Goal: Find specific page/section: Find specific page/section

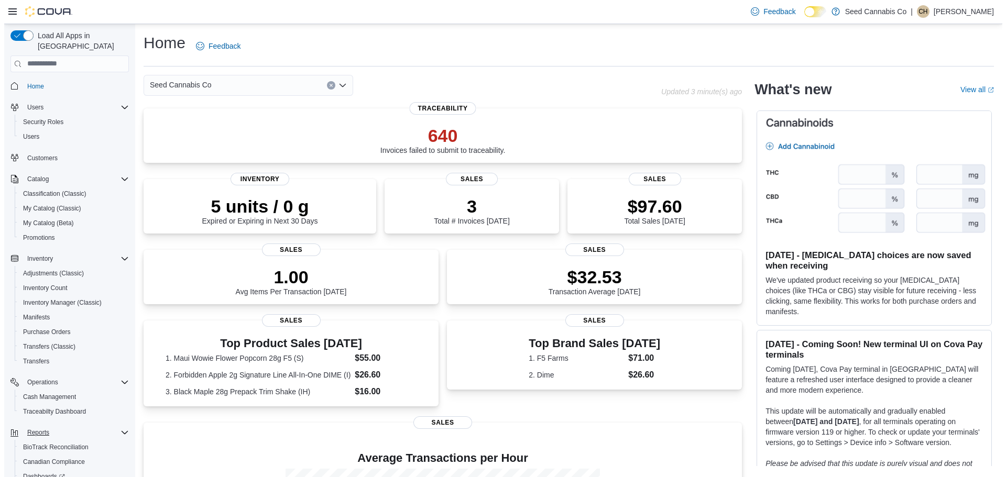
scroll to position [78, 0]
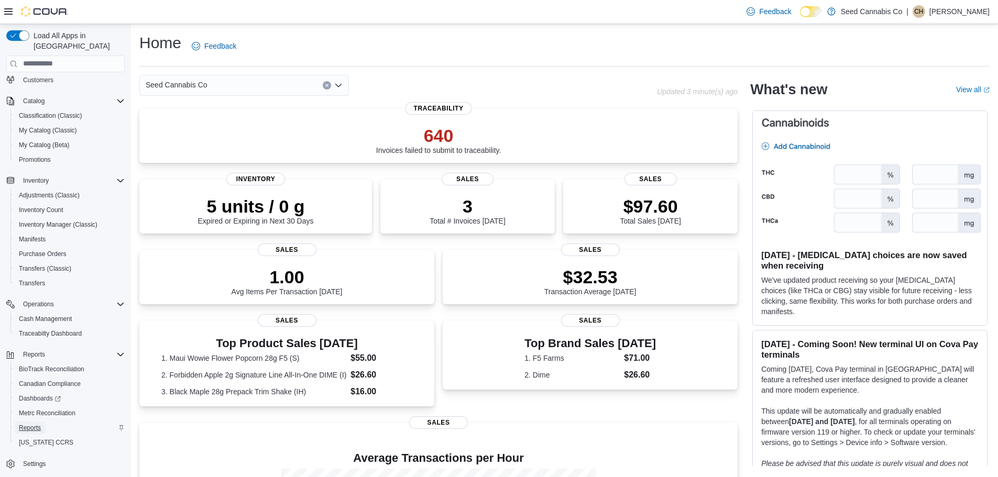
click at [36, 424] on span "Reports" at bounding box center [30, 428] width 22 height 8
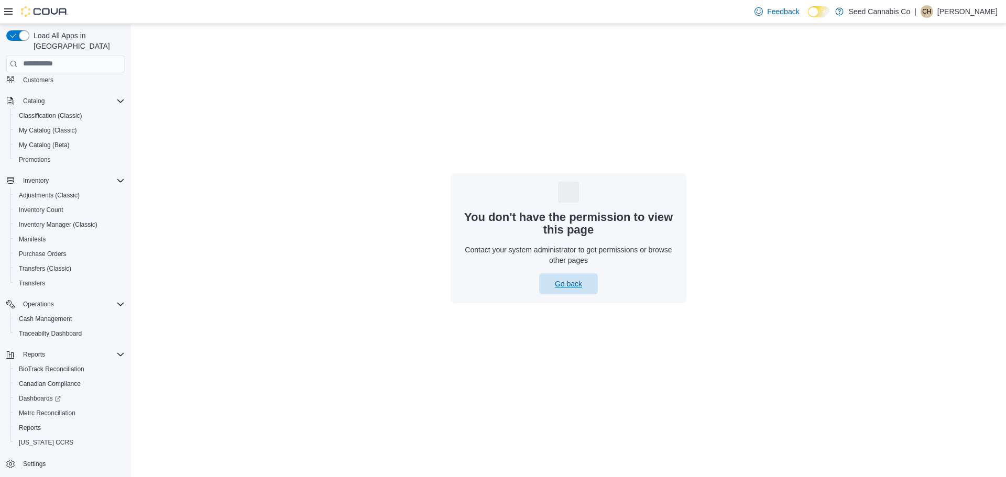
click at [571, 282] on span "Go back" at bounding box center [568, 284] width 27 height 10
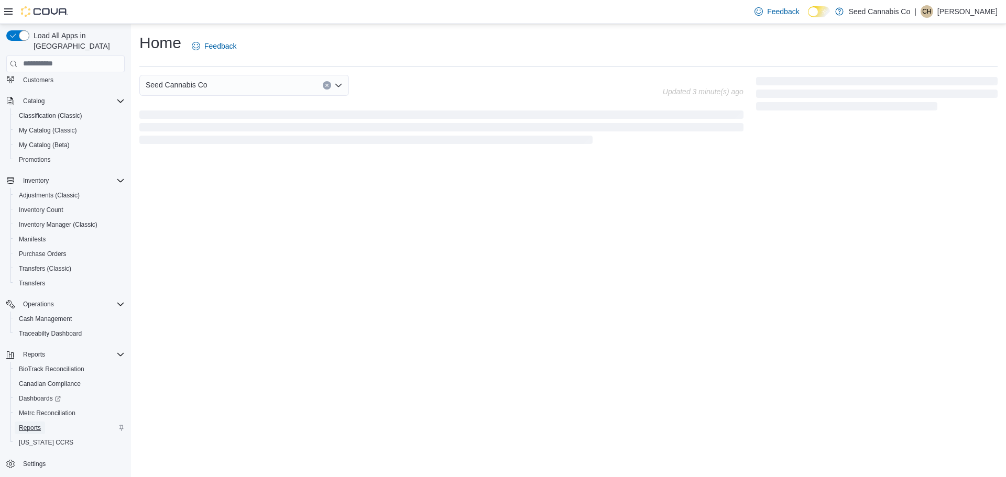
click at [30, 424] on span "Reports" at bounding box center [30, 428] width 22 height 8
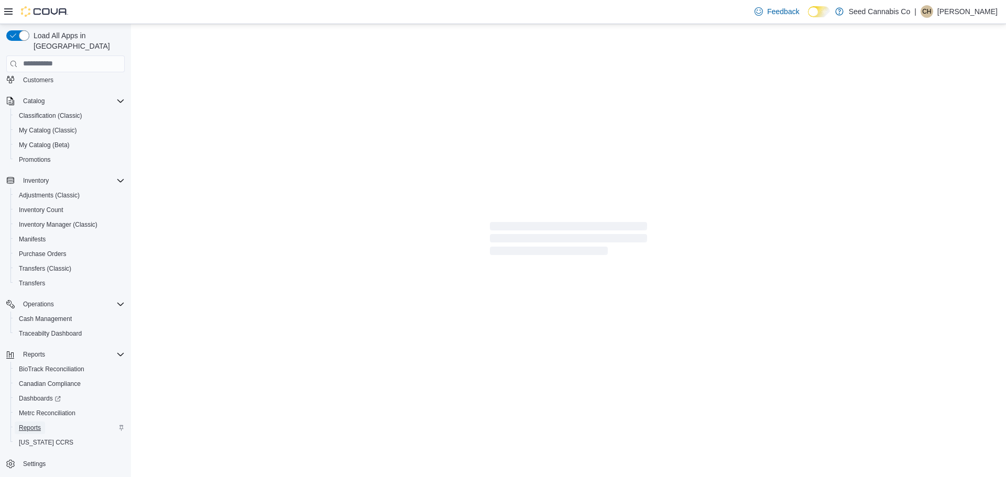
click at [27, 424] on span "Reports" at bounding box center [30, 428] width 22 height 8
